Goal: Task Accomplishment & Management: Use online tool/utility

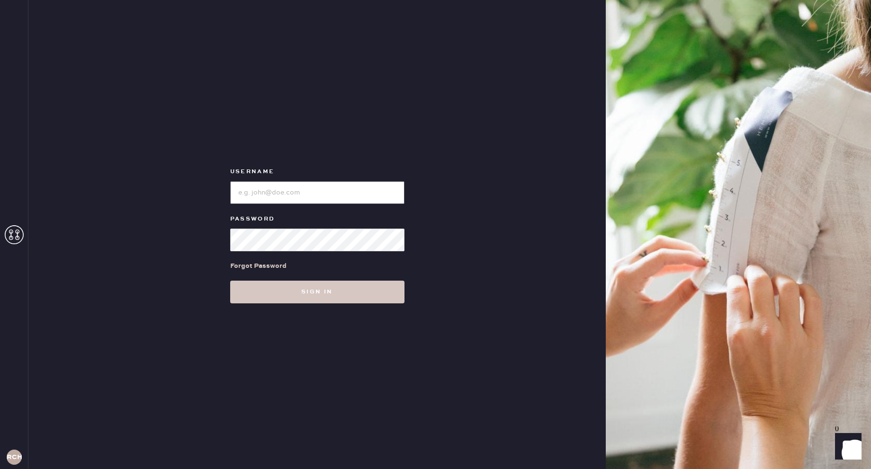
type input "reformationchestnuthill"
click at [341, 300] on button "Sign in" at bounding box center [317, 292] width 174 height 23
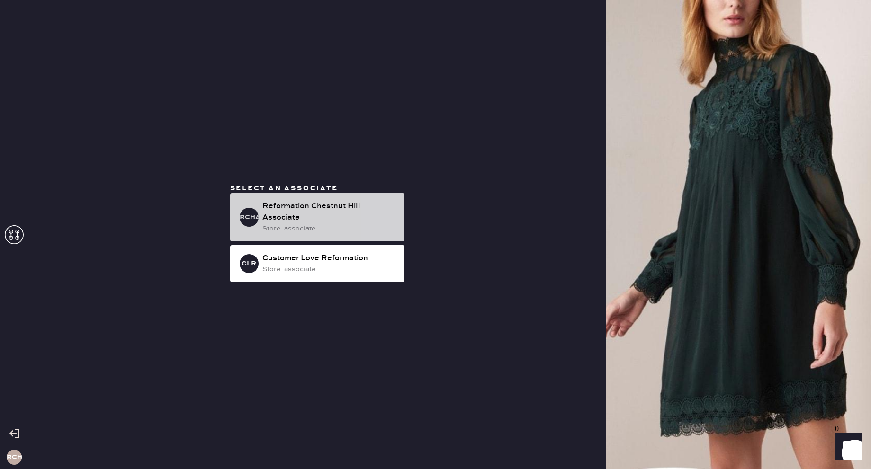
click at [323, 215] on div "Reformation Chestnut Hill Associate" at bounding box center [329, 212] width 135 height 23
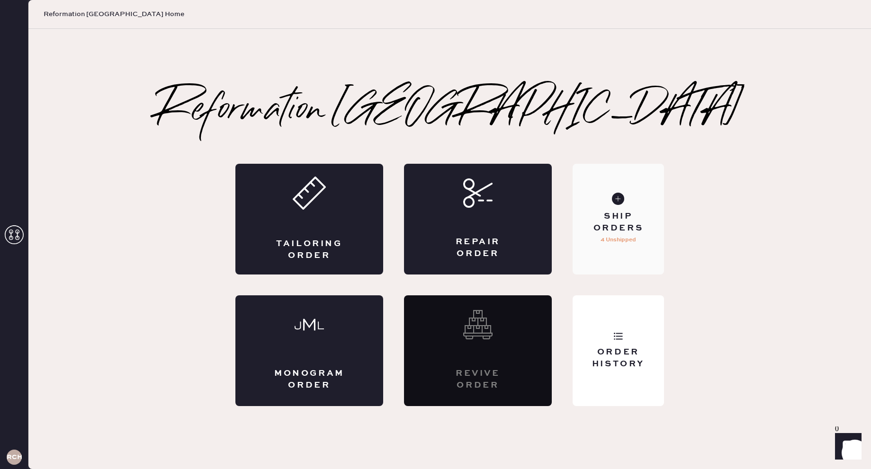
click at [613, 263] on div "Ship Orders 4 Unshipped" at bounding box center [618, 219] width 91 height 111
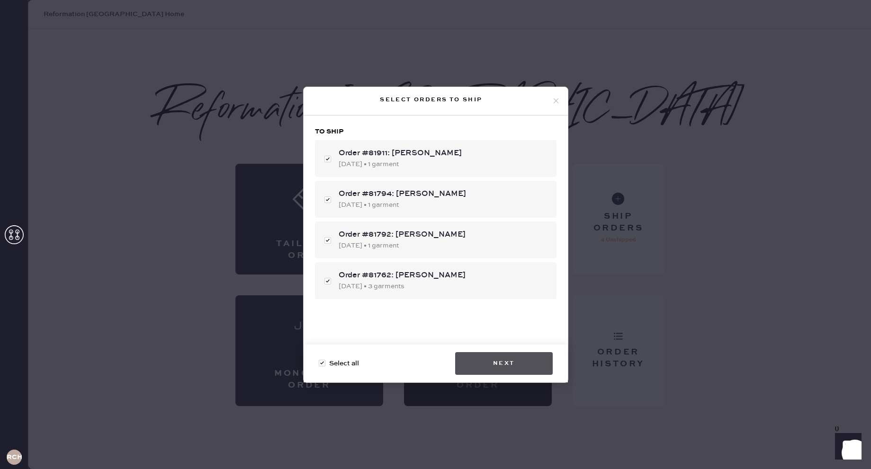
click at [498, 364] on button "Next" at bounding box center [504, 363] width 98 height 23
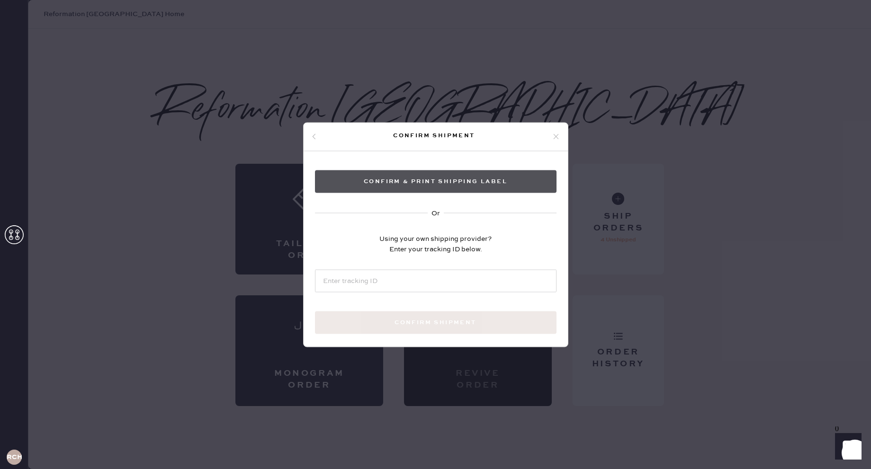
click at [433, 189] on button "Confirm & Print shipping label" at bounding box center [436, 181] width 242 height 23
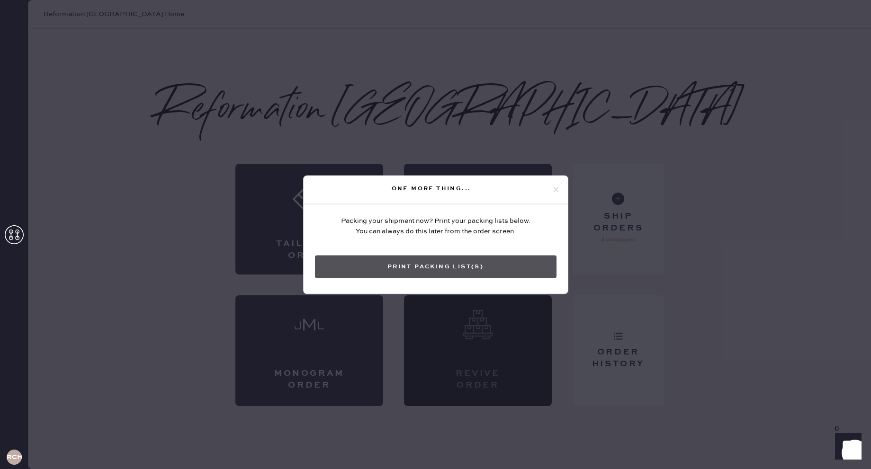
click at [474, 260] on button "Print Packing List(s)" at bounding box center [436, 266] width 242 height 23
